Goal: Book appointment/travel/reservation

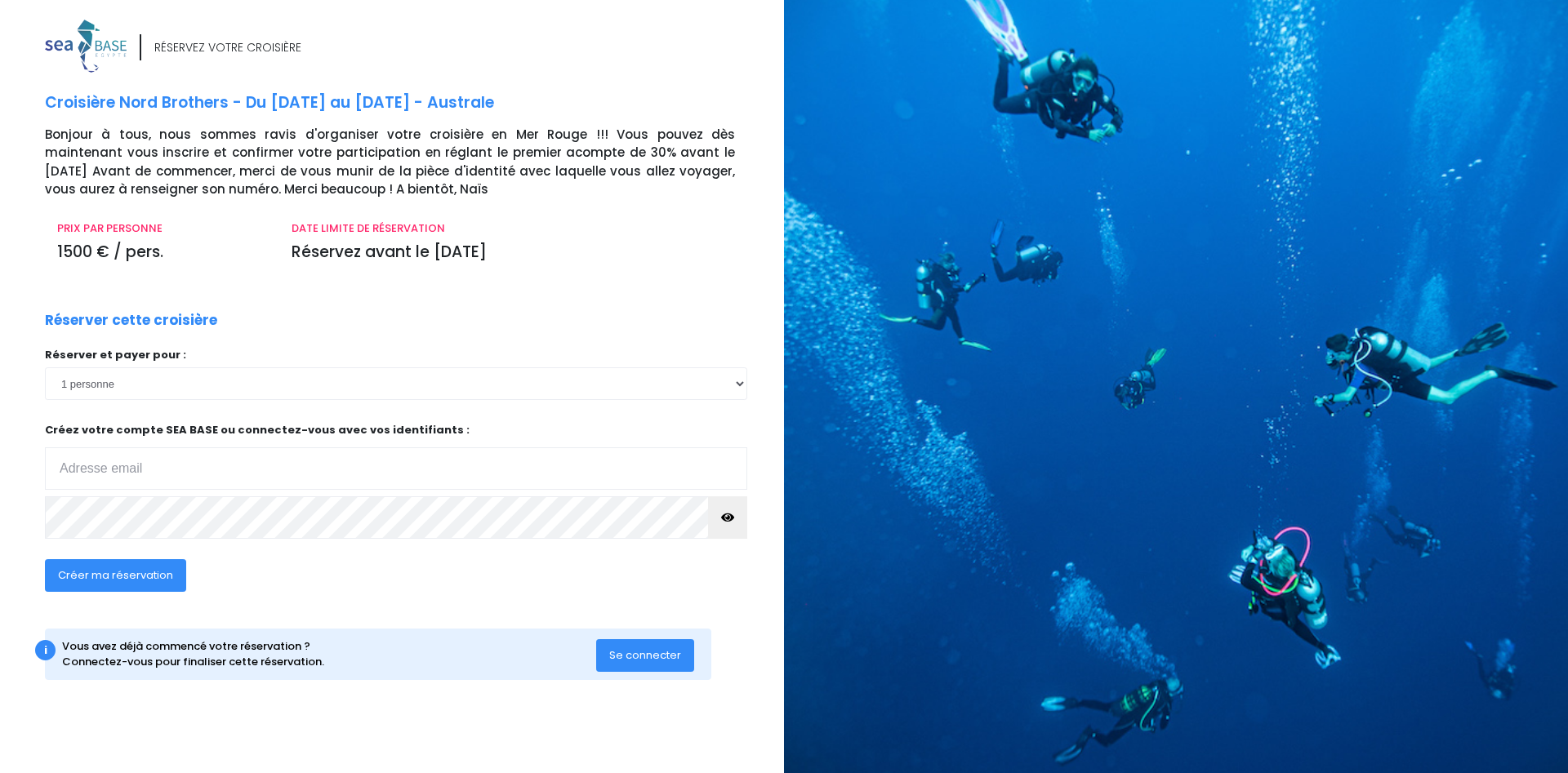
click at [106, 471] on input "email" at bounding box center [396, 468] width 702 height 43
click at [143, 473] on input "email" at bounding box center [396, 468] width 702 height 43
click at [192, 388] on select "1 personne 2 personnes 3 personnes 4 personnes 5 personnes 6 personnes 7 person…" at bounding box center [396, 384] width 702 height 33
click at [99, 454] on input "email" at bounding box center [396, 468] width 702 height 43
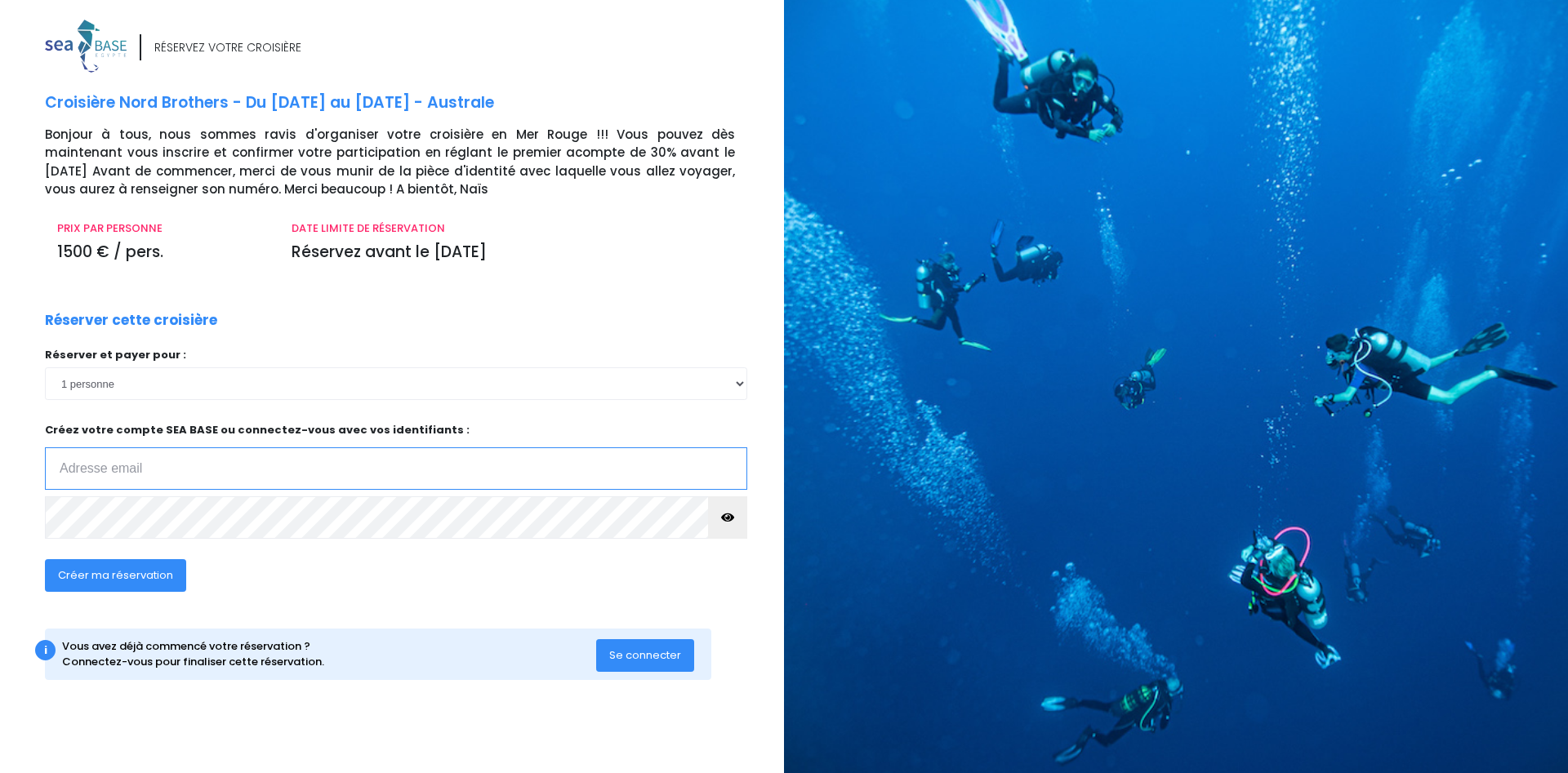
type input "f"
type input "[PERSON_NAME][EMAIL_ADDRESS][DOMAIN_NAME]"
click at [152, 585] on button "Créer ma réservation" at bounding box center [115, 576] width 142 height 33
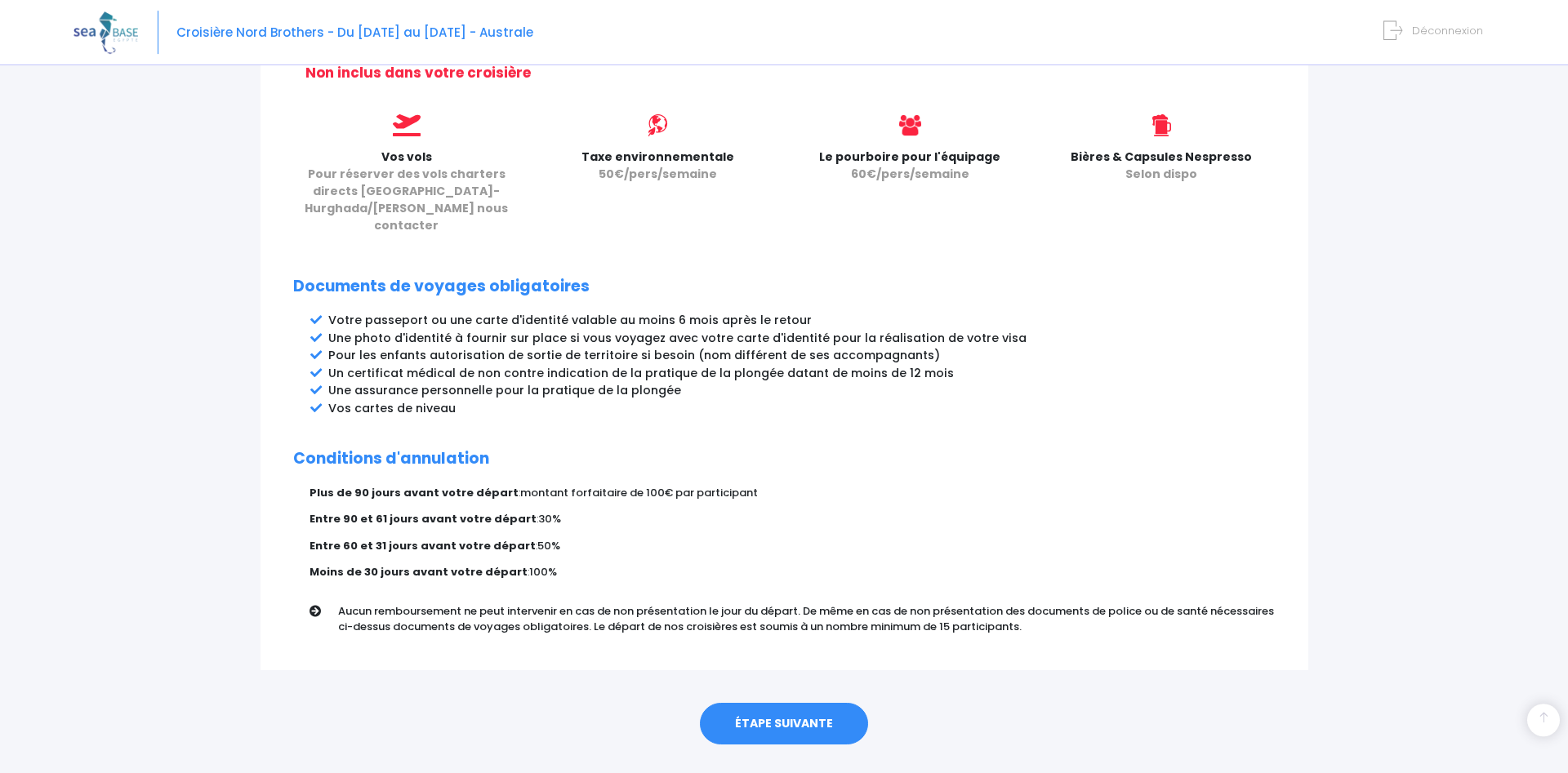
scroll to position [703, 0]
click at [770, 700] on link "ÉTAPE SUIVANTE" at bounding box center [783, 722] width 168 height 43
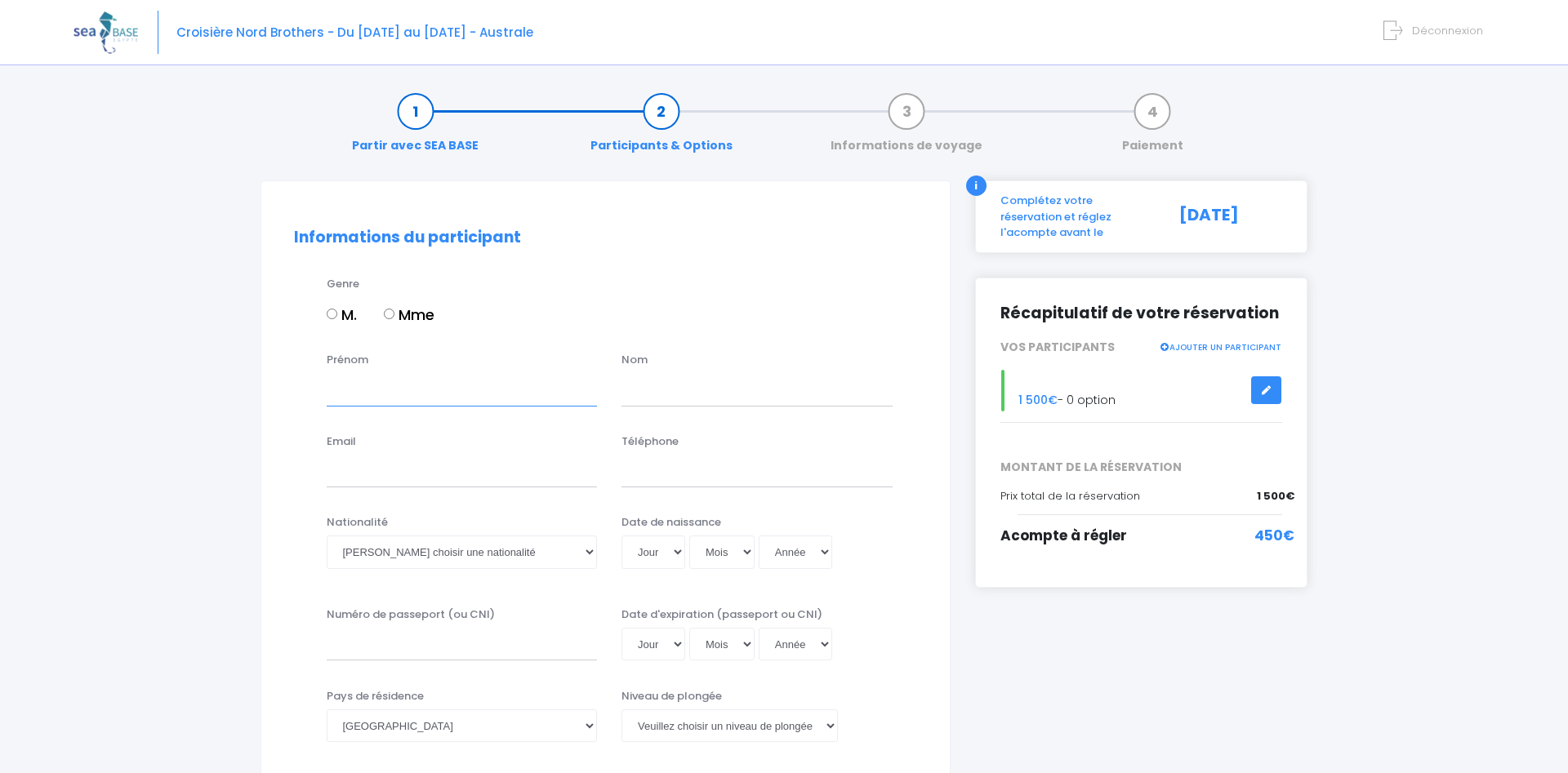
click at [395, 388] on input "Prénom" at bounding box center [462, 390] width 271 height 33
click at [337, 302] on div "Genre M. Mme" at bounding box center [622, 308] width 615 height 66
click at [338, 323] on label "M." at bounding box center [342, 314] width 30 height 22
click at [338, 319] on input "M." at bounding box center [332, 313] width 11 height 11
radio input "true"
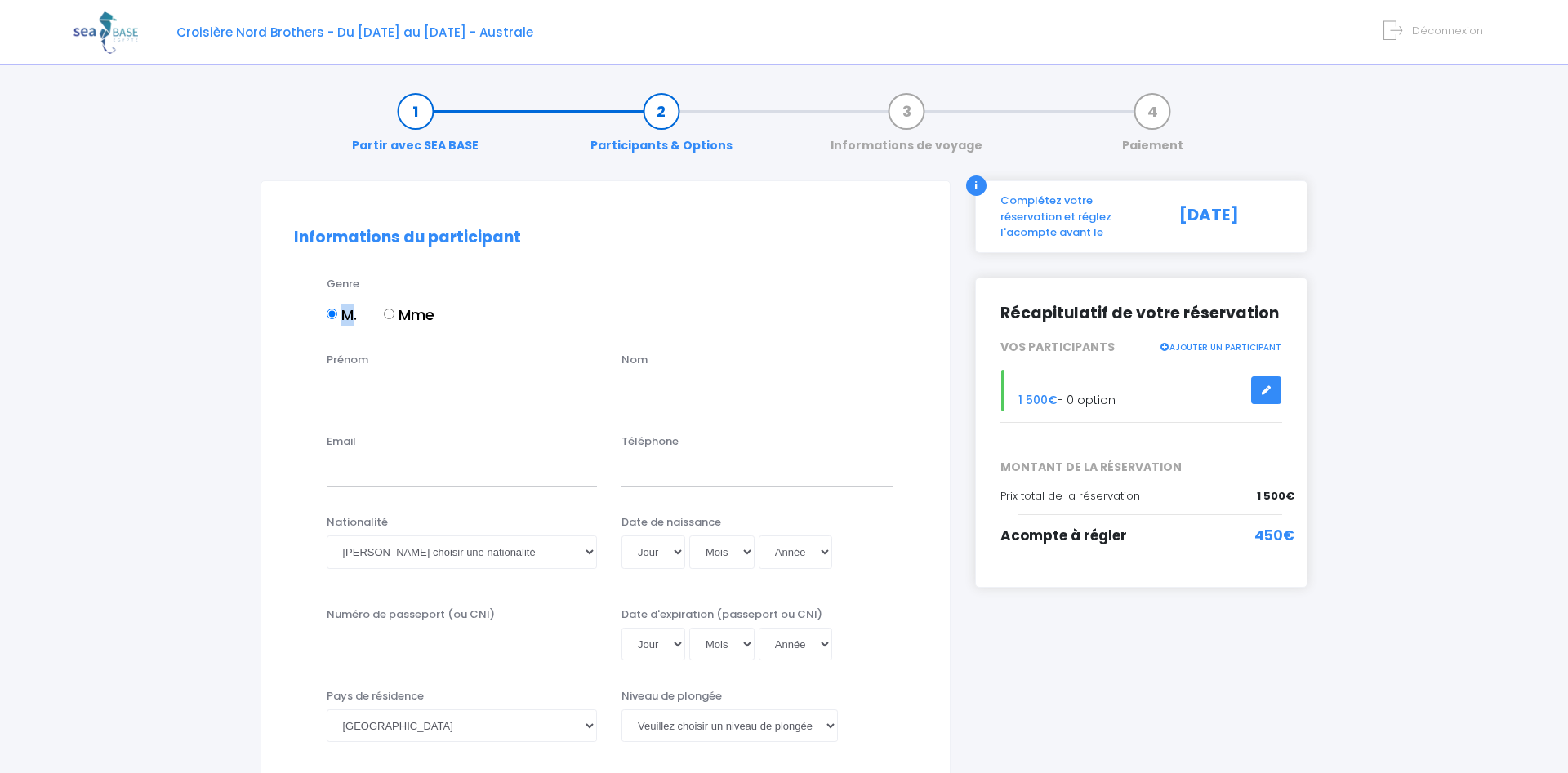
click at [338, 323] on label "M." at bounding box center [342, 314] width 30 height 22
click at [338, 319] on input "M." at bounding box center [332, 313] width 11 height 11
drag, startPoint x: 188, startPoint y: 381, endPoint x: 199, endPoint y: 380, distance: 11.0
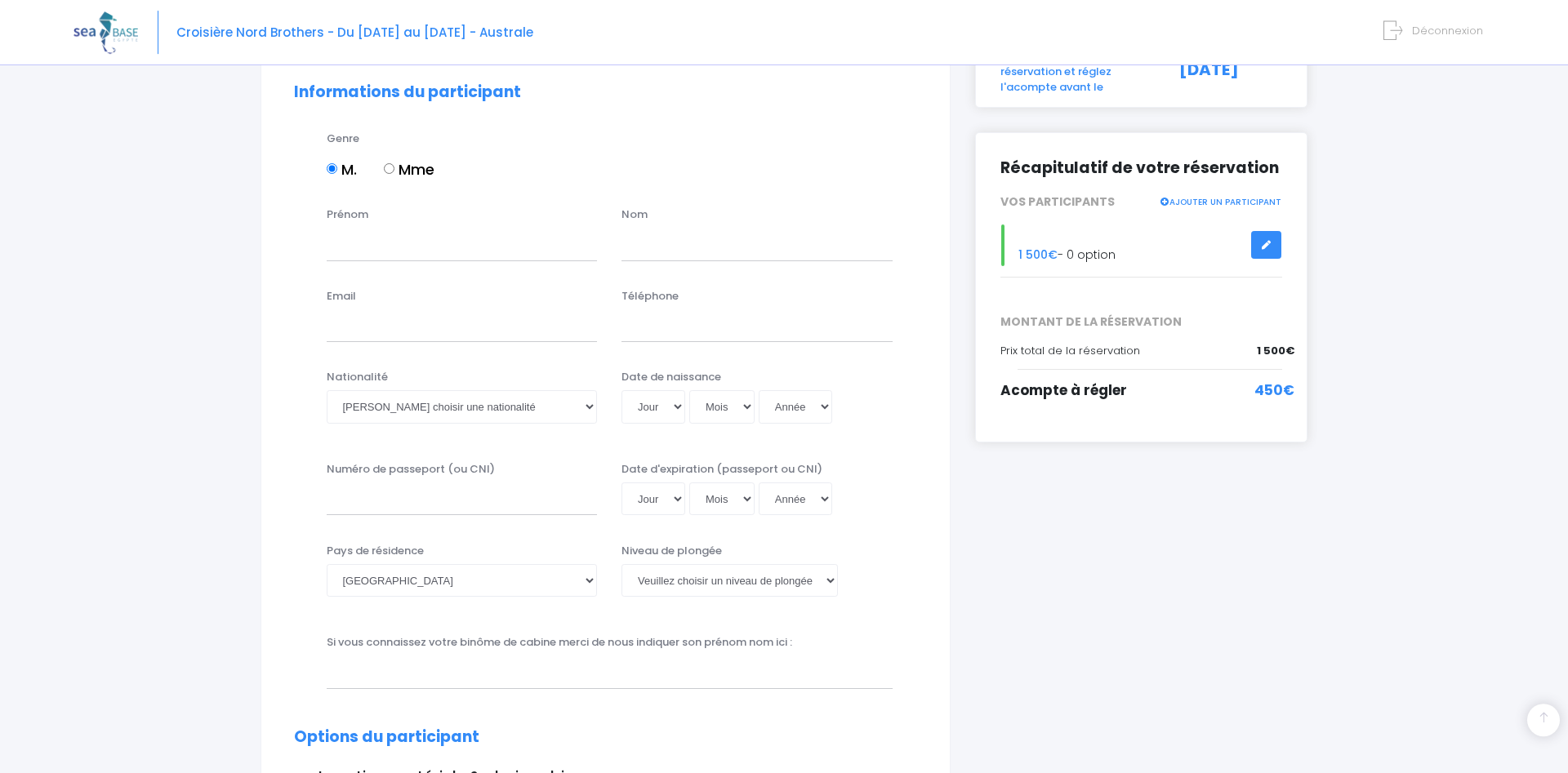
scroll to position [333, 0]
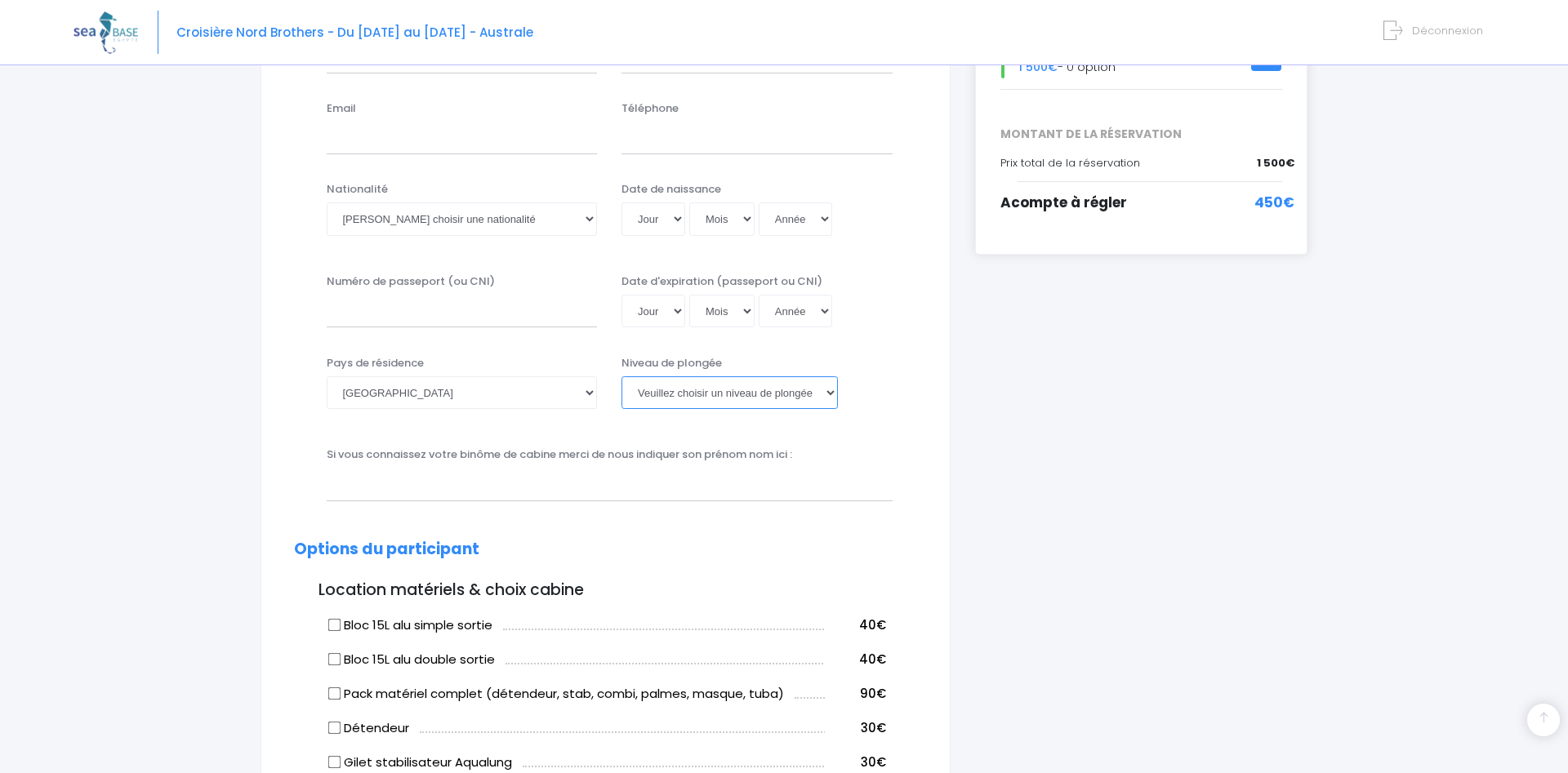
click at [621, 376] on select "Veuillez choisir un niveau de plongée Non plongeur Junior OW diver Adventure OW…" at bounding box center [729, 393] width 216 height 33
select select "MF1"
click option "MF1" at bounding box center [0, 0] width 0 height 0
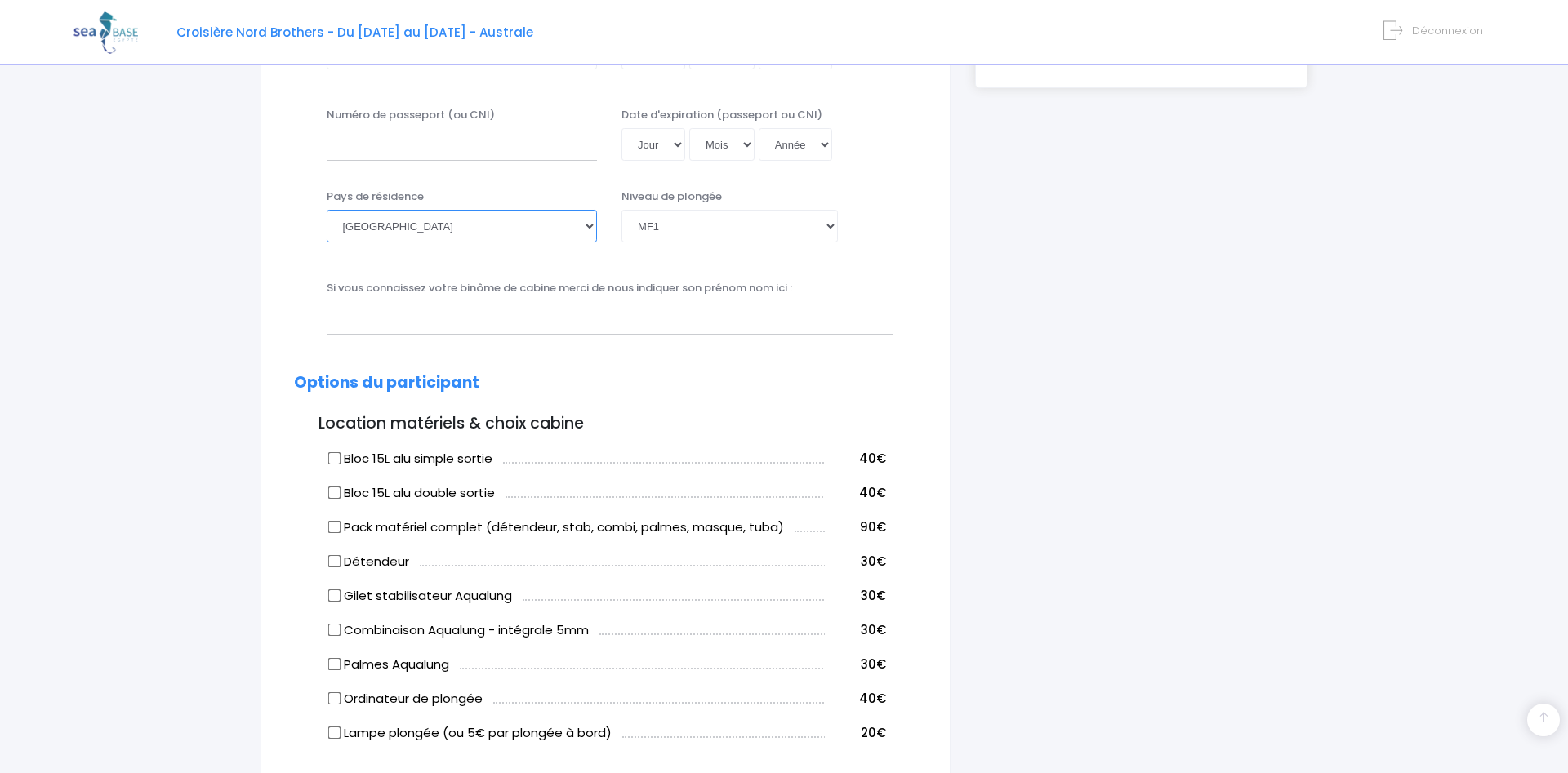
click at [327, 209] on select "Afghanistan Afrique du Sud Albanie Algérie Allemagne Andorre Angola Anguilla An…" at bounding box center [462, 226] width 271 height 33
click at [389, 229] on select "Afghanistan Afrique du Sud Albanie Algérie Allemagne Andorre Angola Anguilla An…" at bounding box center [462, 226] width 271 height 33
click at [621, 209] on select "Veuillez choisir un niveau de plongée Non plongeur Junior OW diver Adventure OW…" at bounding box center [729, 226] width 216 height 33
click option "MF1" at bounding box center [0, 0] width 0 height 0
